Goal: Download file/media: Download file/media

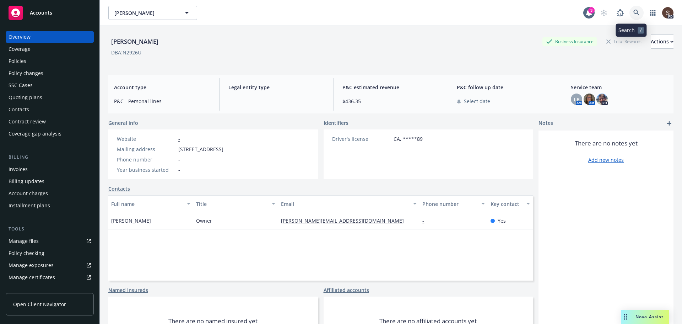
click at [634, 13] on icon at bounding box center [637, 13] width 6 height 6
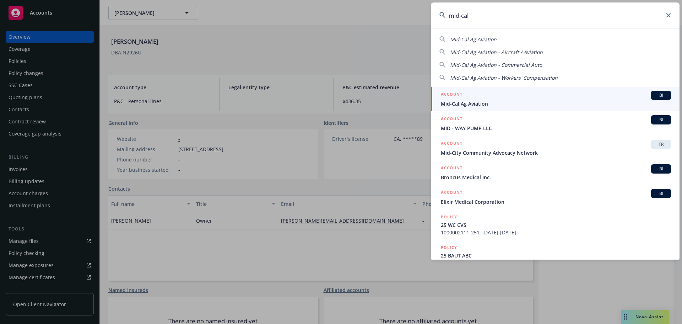
click at [489, 38] on span "Mid-Cal Ag Aviation" at bounding box center [473, 39] width 47 height 7
type input "Mid-Cal Ag Aviation"
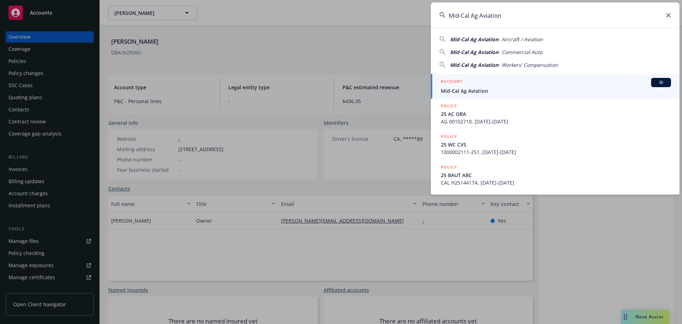
click at [476, 92] on span "Mid-Cal Ag Aviation" at bounding box center [556, 90] width 230 height 7
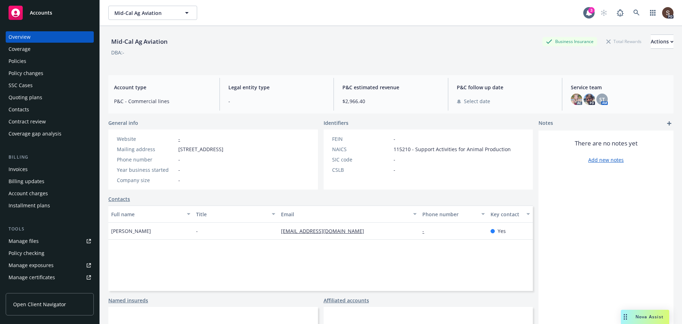
click at [20, 59] on div "Policies" at bounding box center [18, 60] width 18 height 11
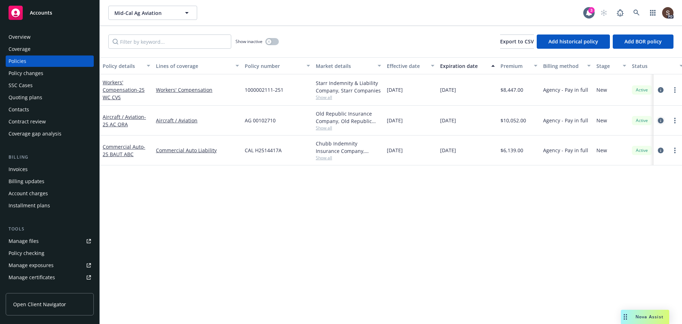
click at [663, 118] on icon "circleInformation" at bounding box center [661, 121] width 6 height 6
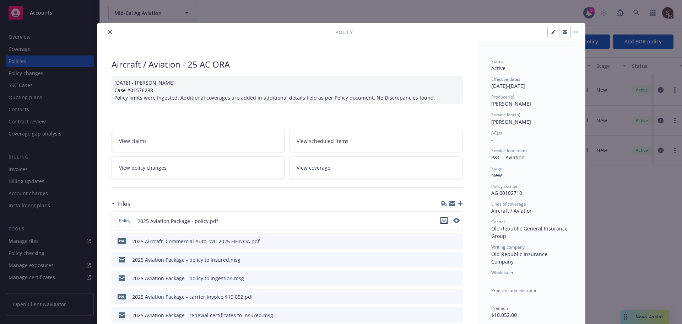
click at [442, 222] on icon "download file" at bounding box center [444, 221] width 6 height 6
